Goal: Navigation & Orientation: Go to known website

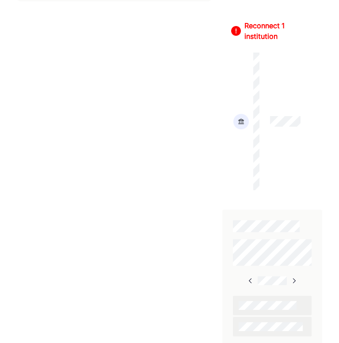
scroll to position [476, 0]
